Goal: Find specific page/section: Find specific page/section

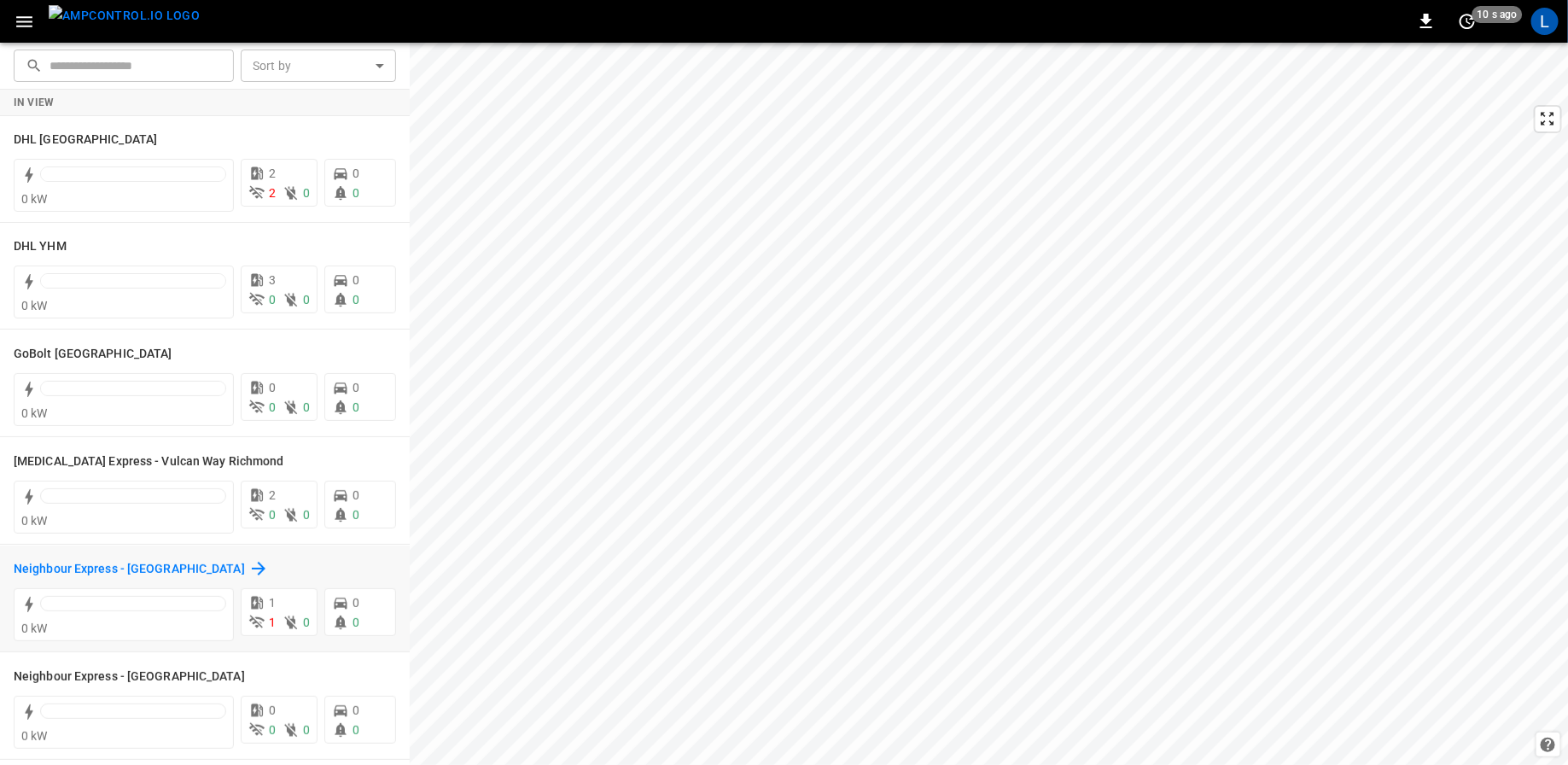
click at [124, 570] on h6 "Neighbour Express - [GEOGRAPHIC_DATA]" at bounding box center [129, 569] width 232 height 19
